Goal: Check status: Check status

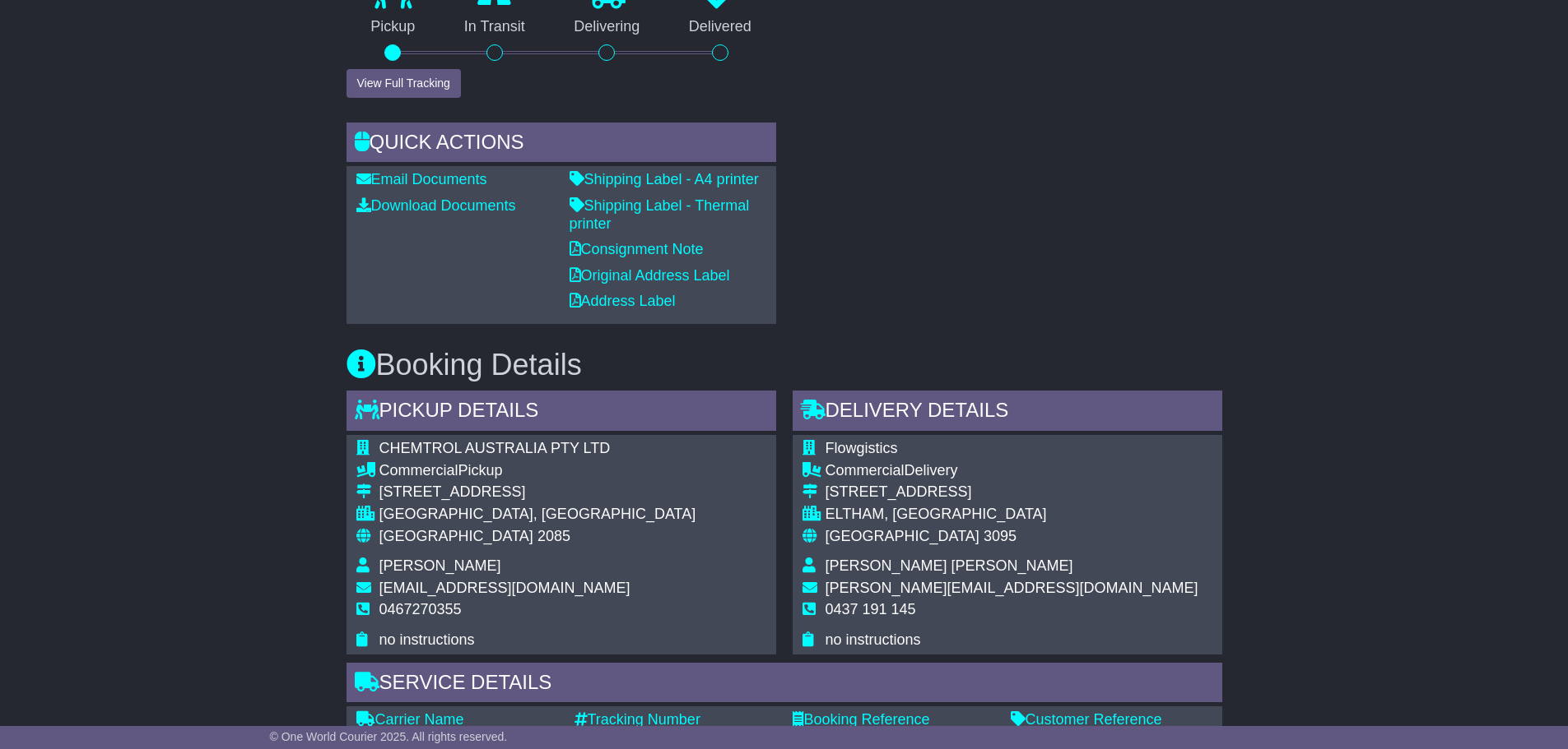
click at [908, 299] on div "RECENT CHAT Loading... No messages Attach file..." at bounding box center [1007, 4] width 446 height 640
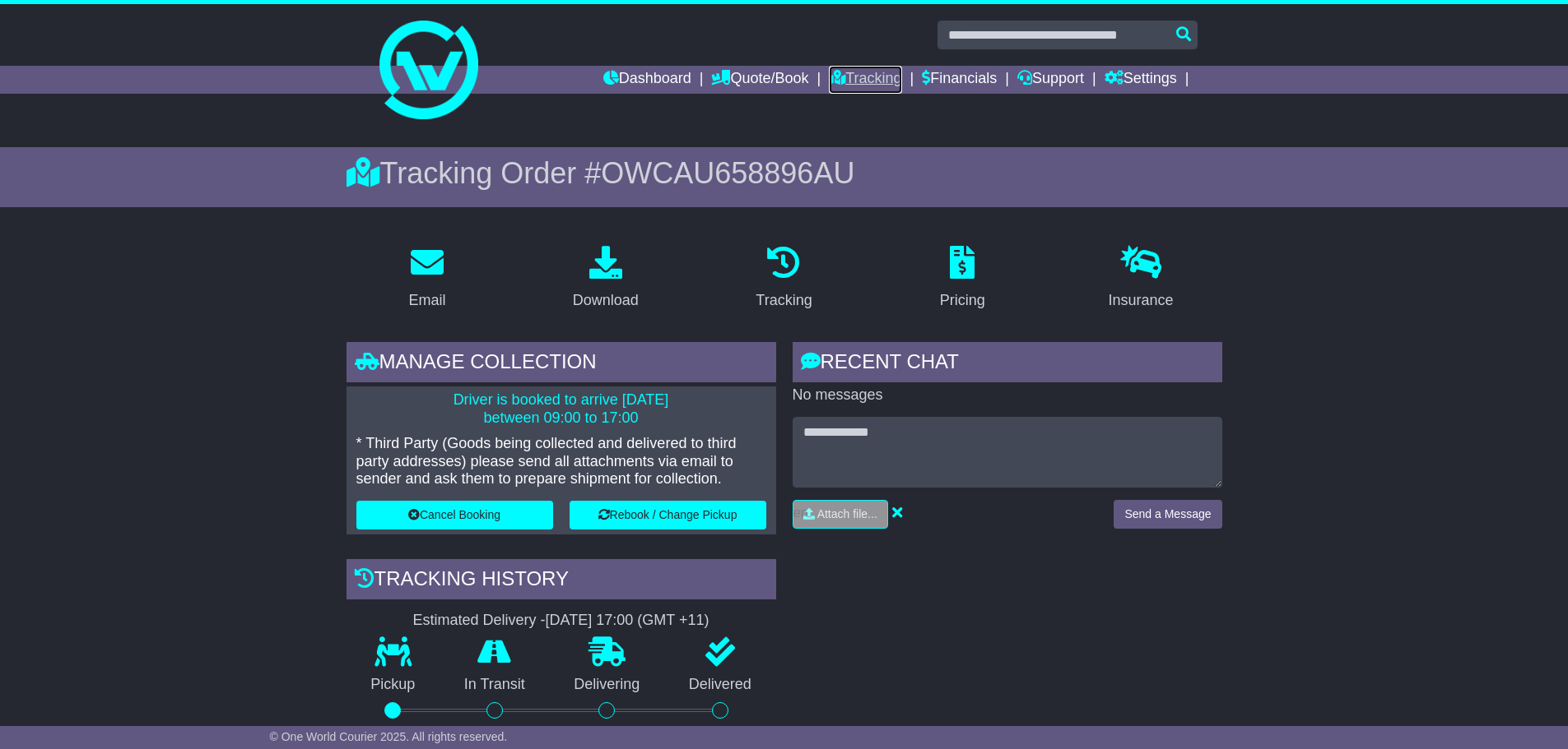
click at [874, 75] on link "Tracking" at bounding box center [865, 79] width 72 height 28
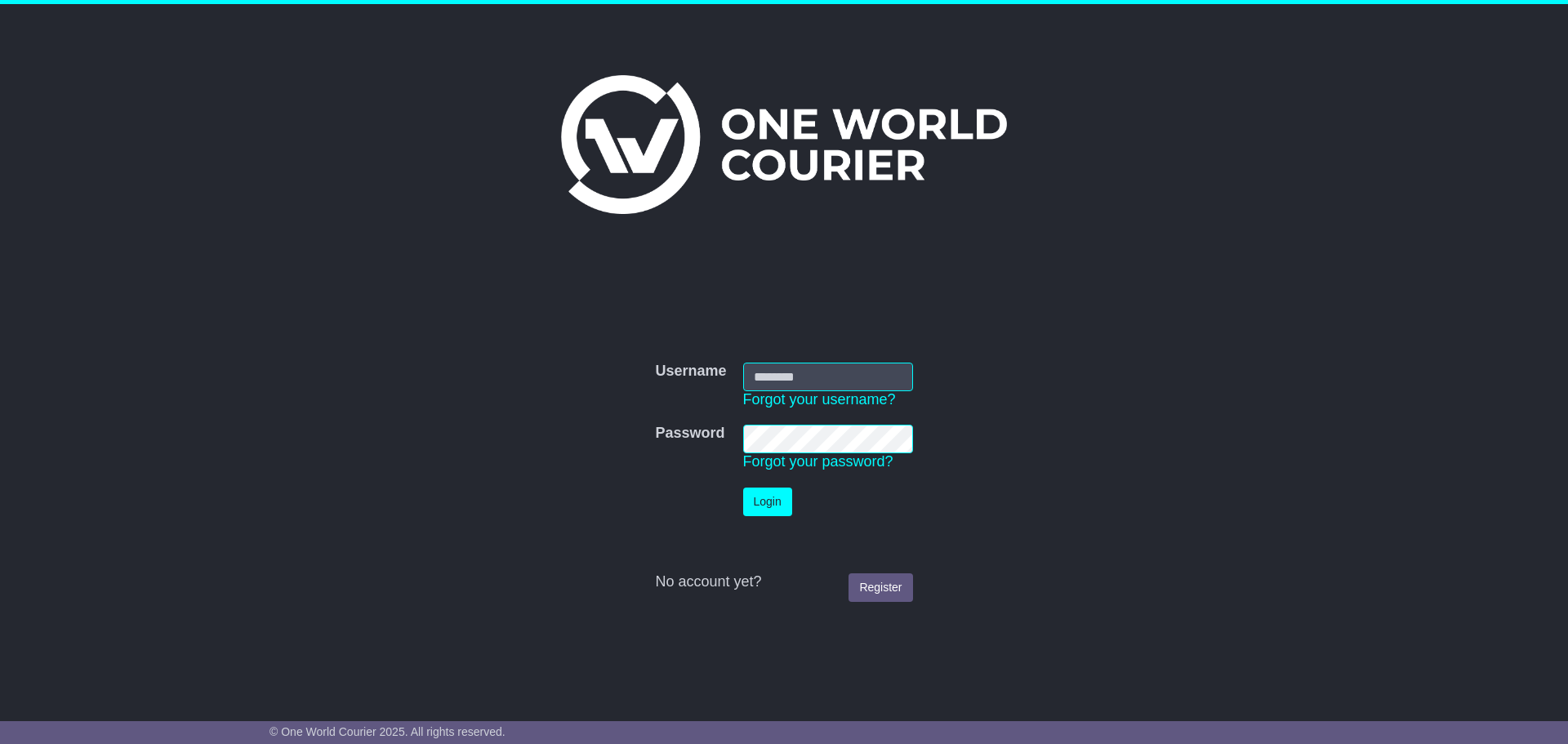
click at [1017, 298] on div "Username Username Forgot your username? Password Password Forgot your password?…" at bounding box center [784, 469] width 837 height 435
click at [857, 375] on input "Username" at bounding box center [828, 376] width 170 height 28
type input "**********"
click at [778, 506] on button "Login" at bounding box center [768, 501] width 49 height 28
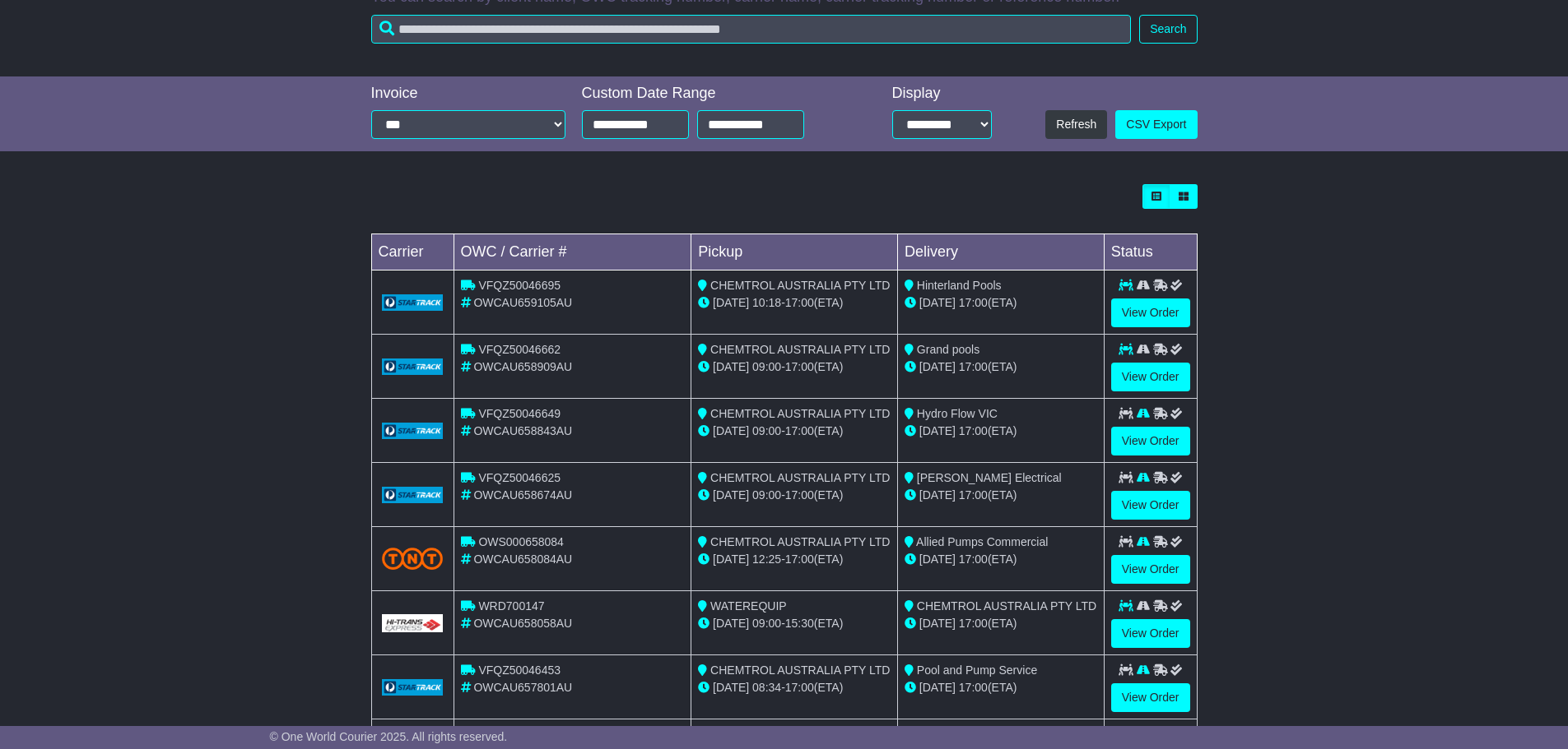
scroll to position [329, 0]
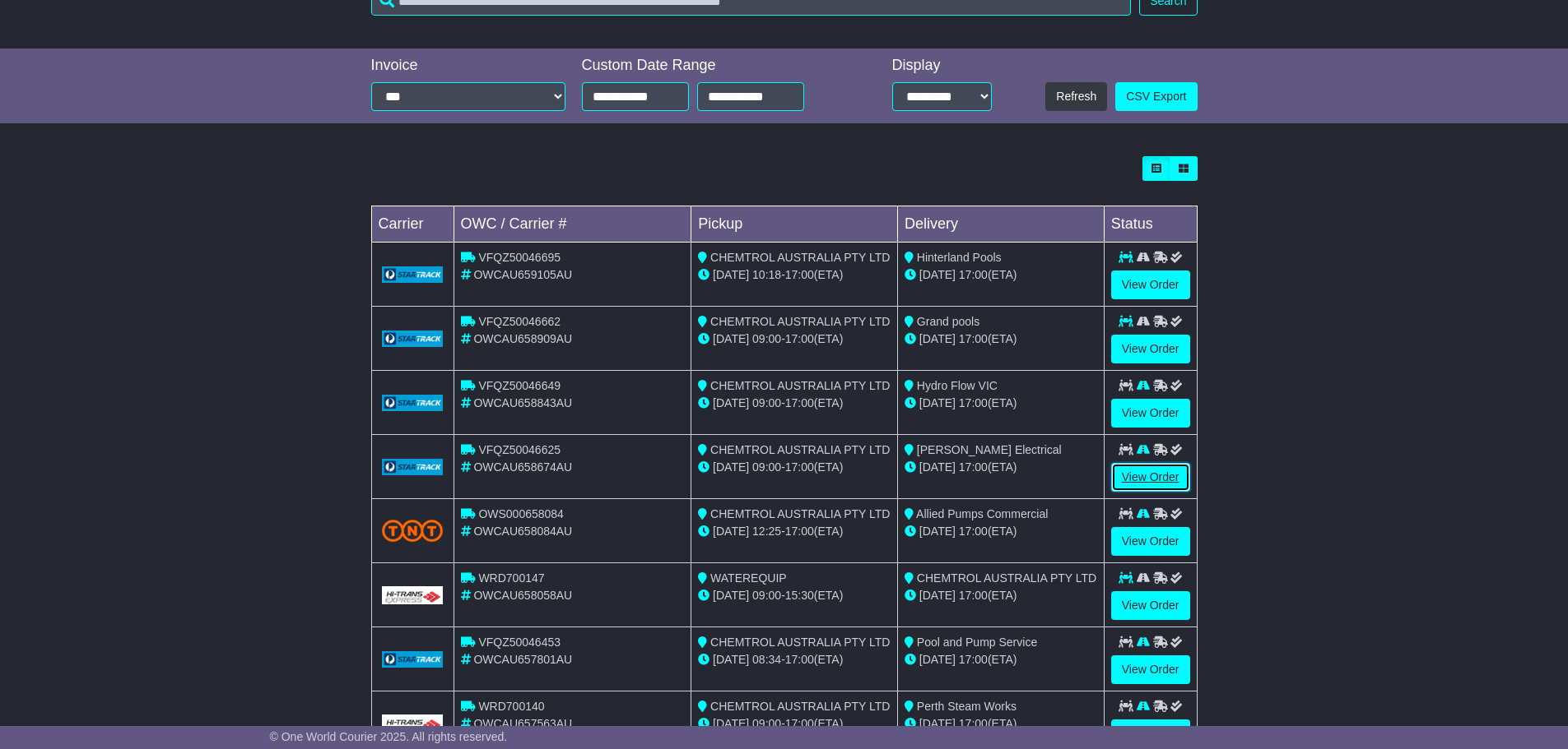
click at [1138, 471] on link "View Order" at bounding box center [1150, 477] width 79 height 28
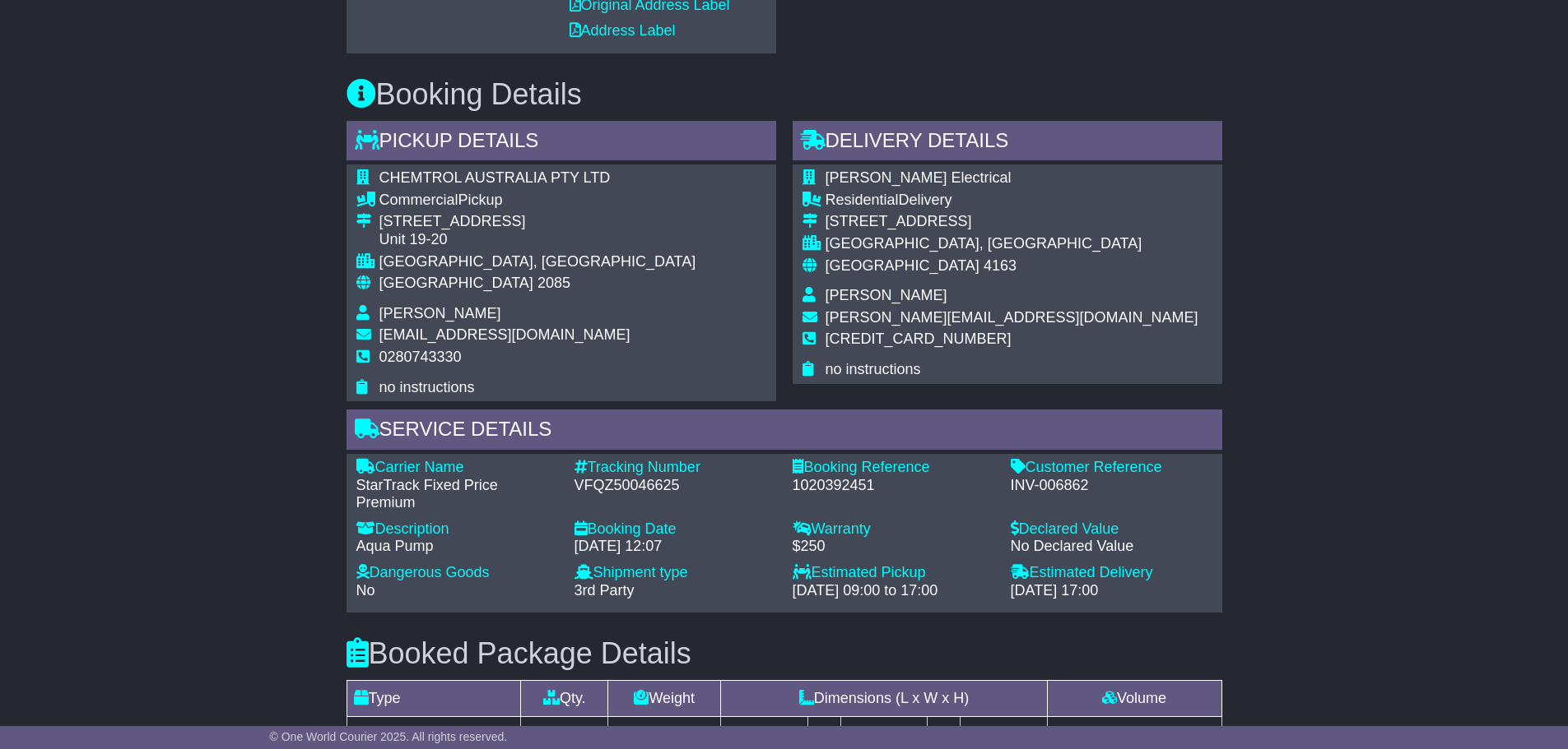
scroll to position [799, 0]
